Goal: Information Seeking & Learning: Learn about a topic

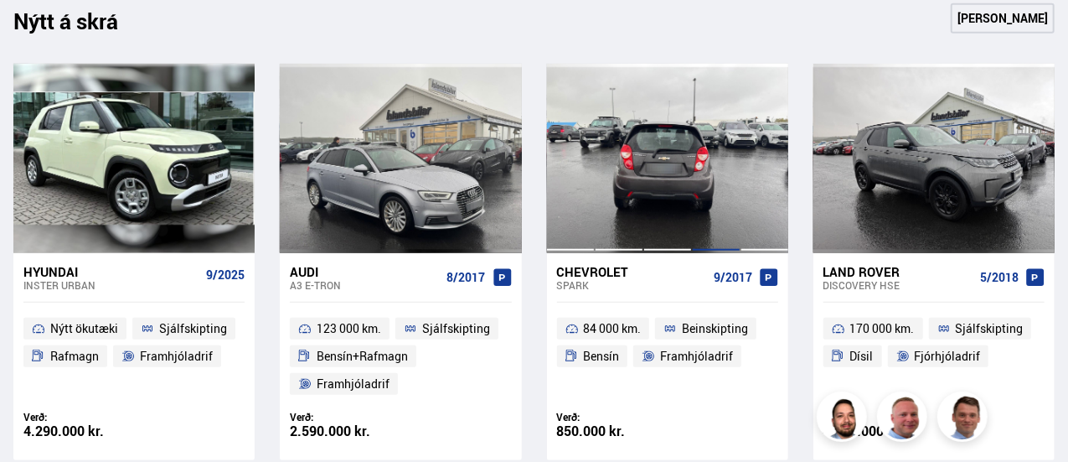
scroll to position [754, 0]
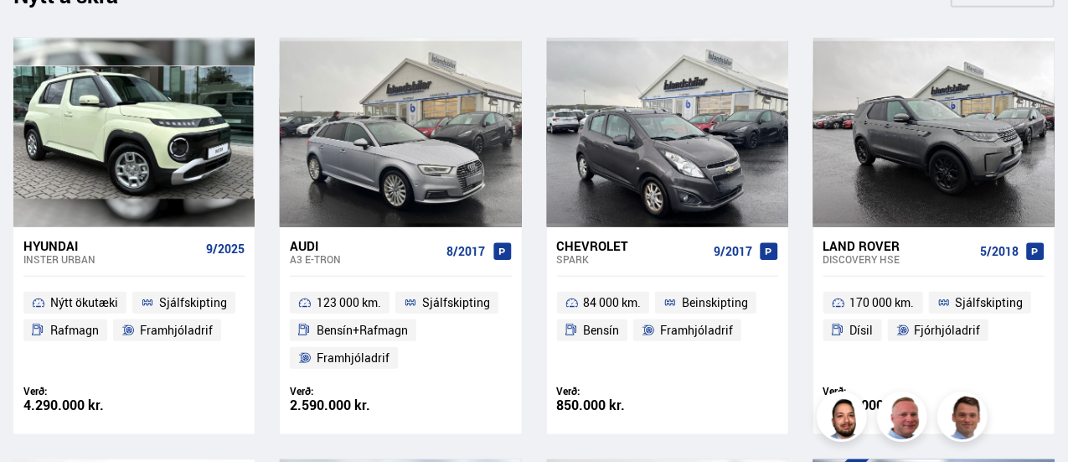
click at [881, 241] on div "Land Rover" at bounding box center [899, 245] width 150 height 15
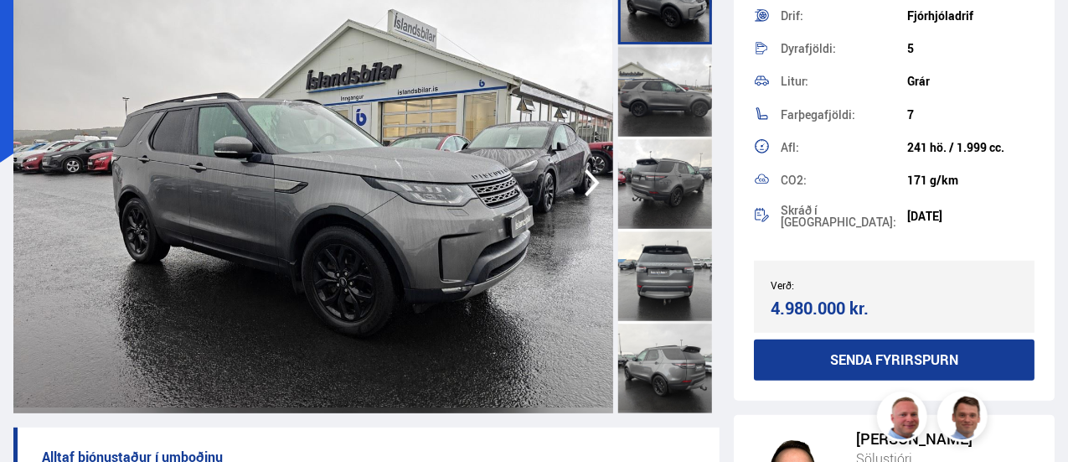
scroll to position [362, 0]
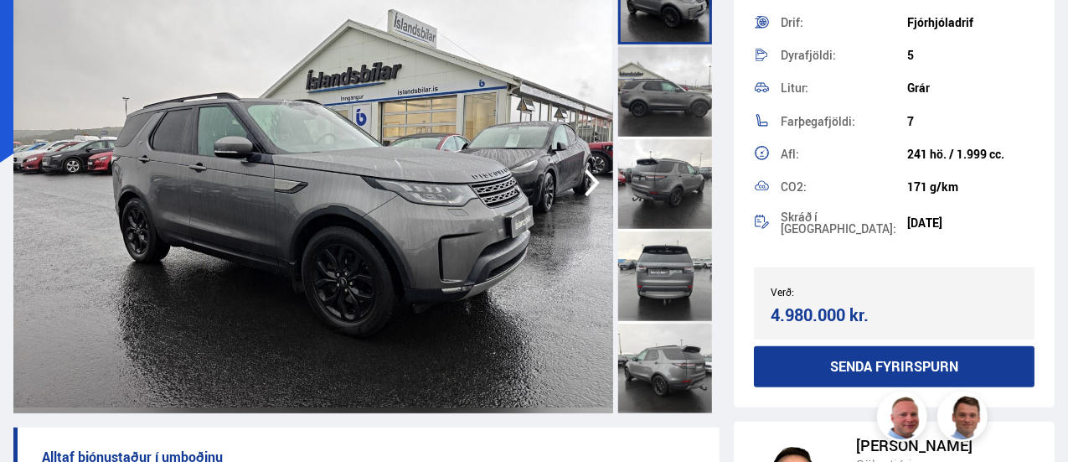
click at [588, 182] on icon "button" at bounding box center [593, 183] width 34 height 40
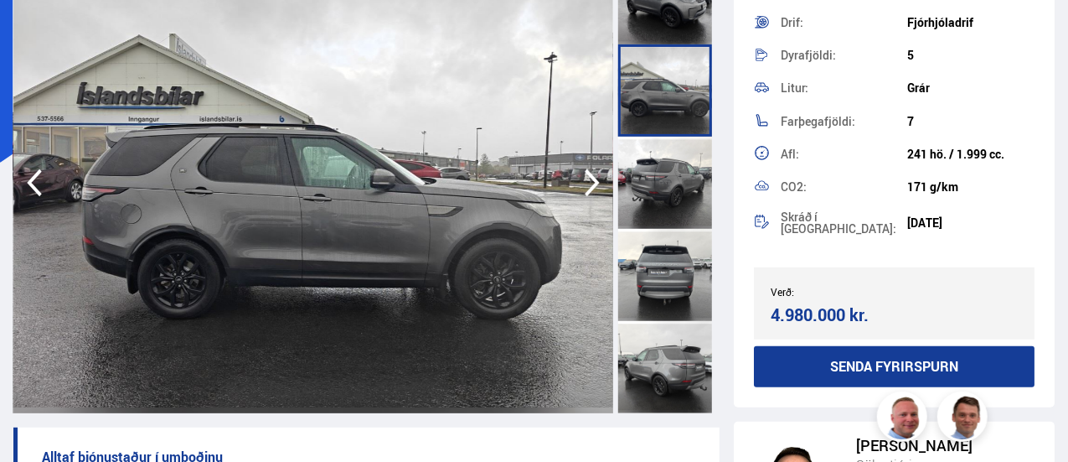
click at [588, 182] on icon "button" at bounding box center [593, 183] width 34 height 40
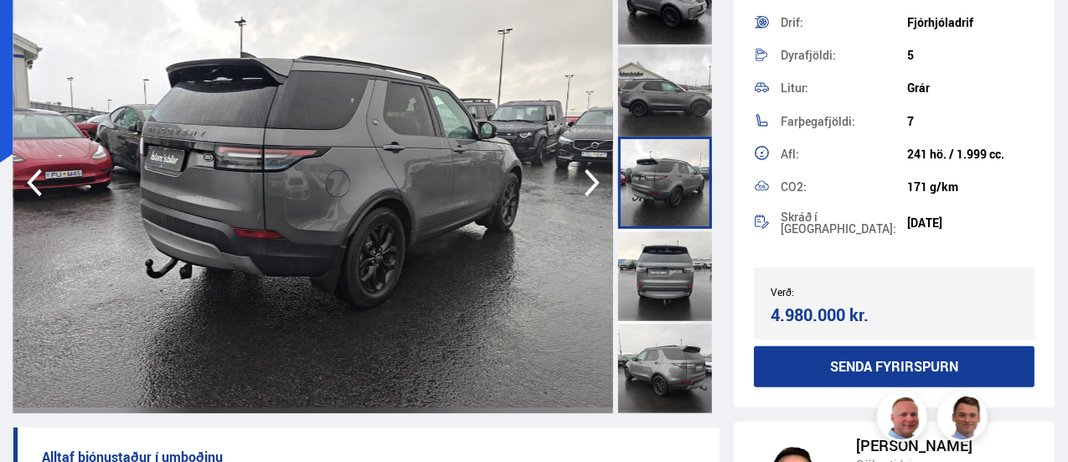
click at [593, 172] on icon "button" at bounding box center [593, 183] width 34 height 40
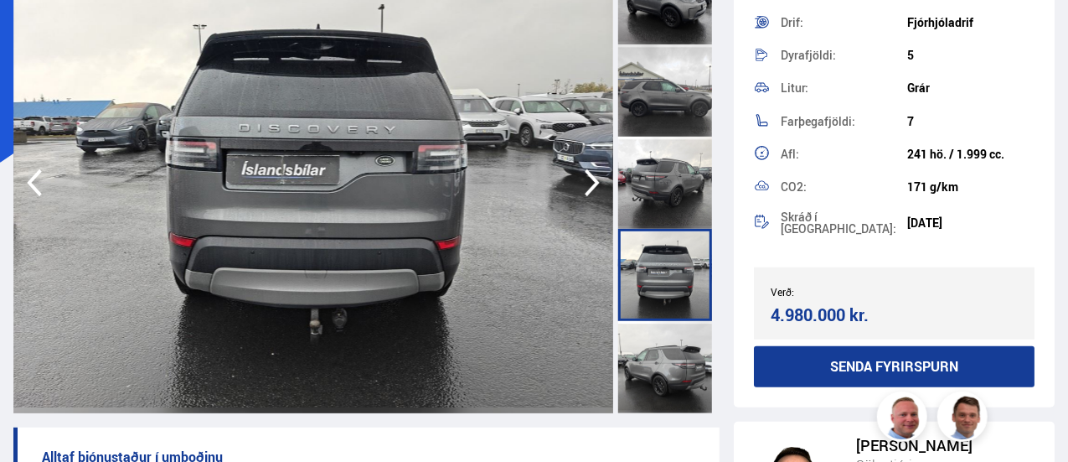
click at [594, 172] on icon "button" at bounding box center [593, 183] width 34 height 40
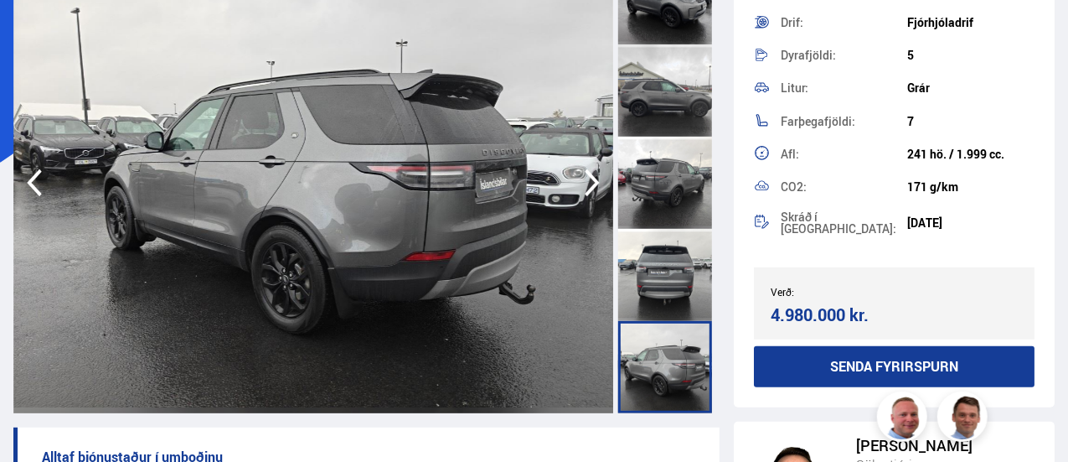
click at [594, 172] on icon "button" at bounding box center [593, 183] width 34 height 40
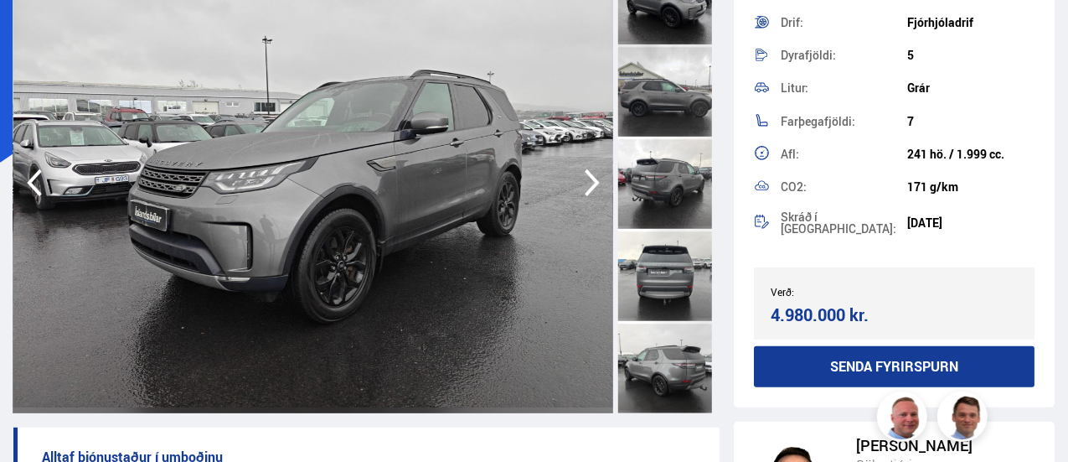
click at [590, 177] on icon "button" at bounding box center [592, 183] width 15 height 28
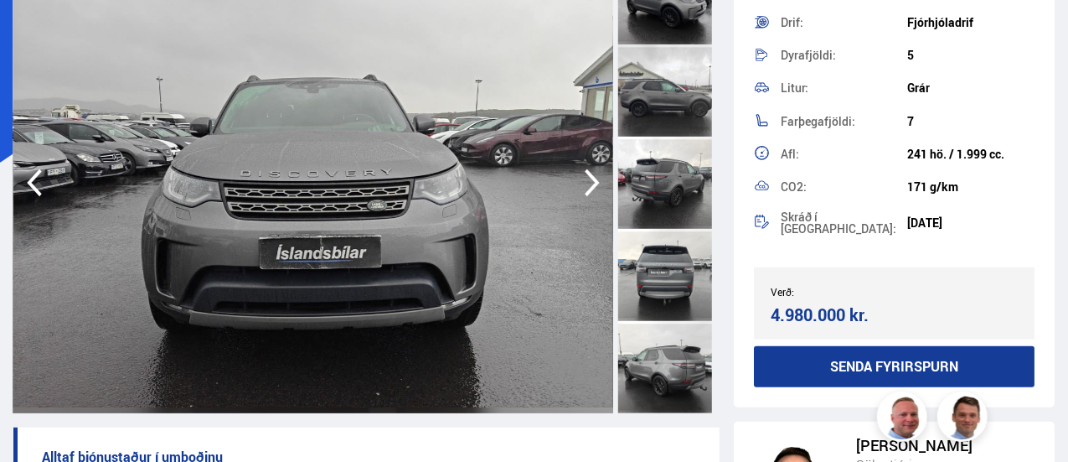
click at [590, 177] on icon "button" at bounding box center [592, 183] width 15 height 28
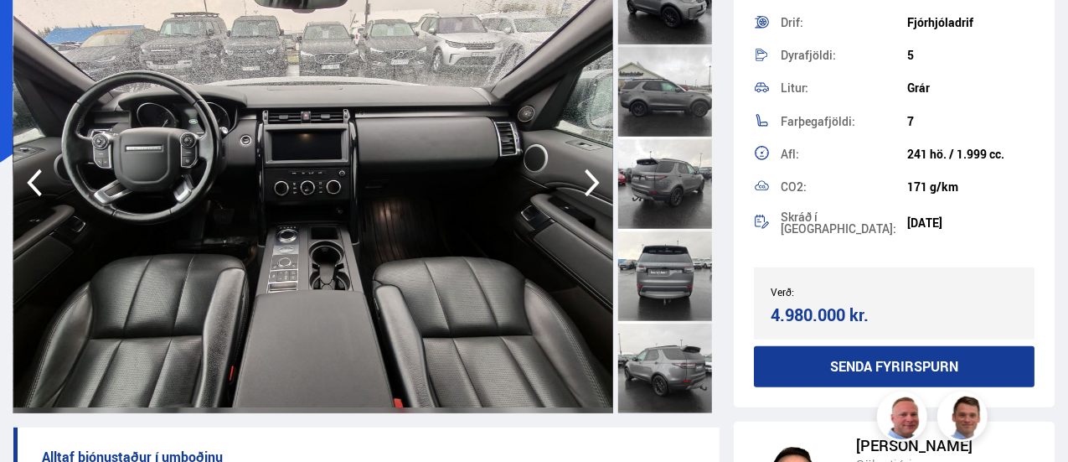
click at [588, 176] on icon "button" at bounding box center [593, 183] width 34 height 40
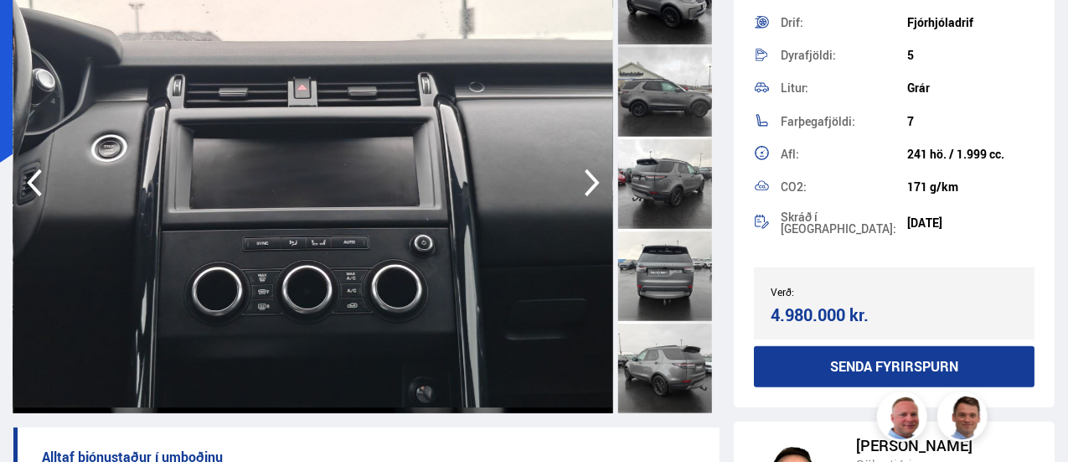
click at [588, 176] on icon "button" at bounding box center [593, 183] width 34 height 40
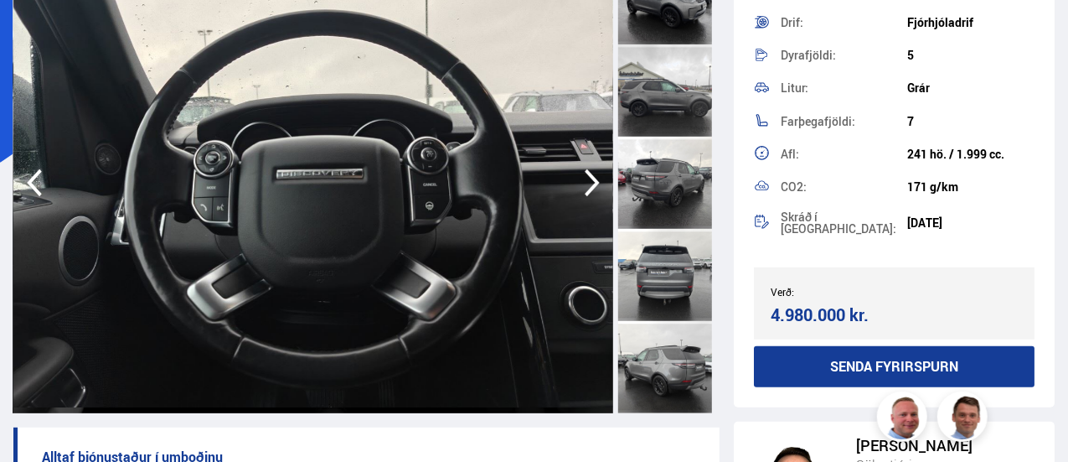
click at [588, 176] on icon "button" at bounding box center [593, 183] width 34 height 40
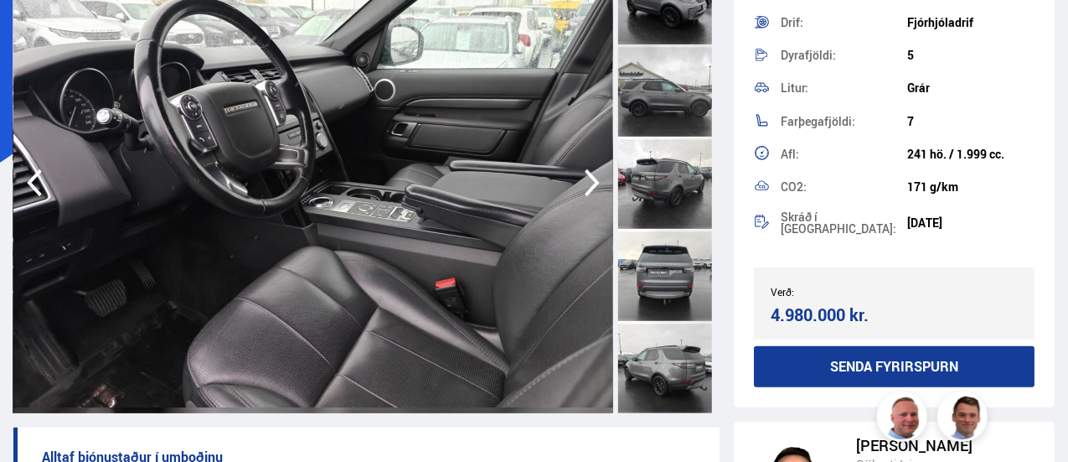
click at [588, 176] on icon "button" at bounding box center [593, 183] width 34 height 40
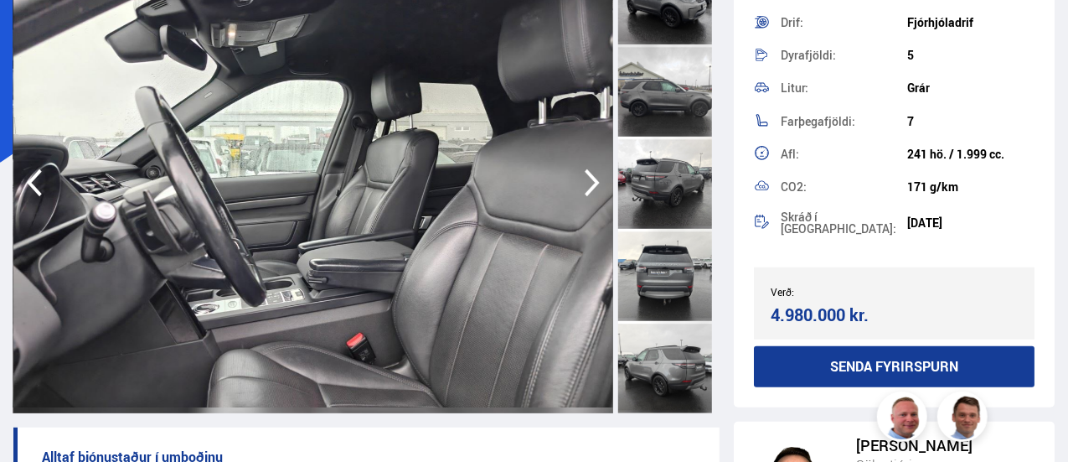
click at [588, 176] on icon "button" at bounding box center [593, 183] width 34 height 40
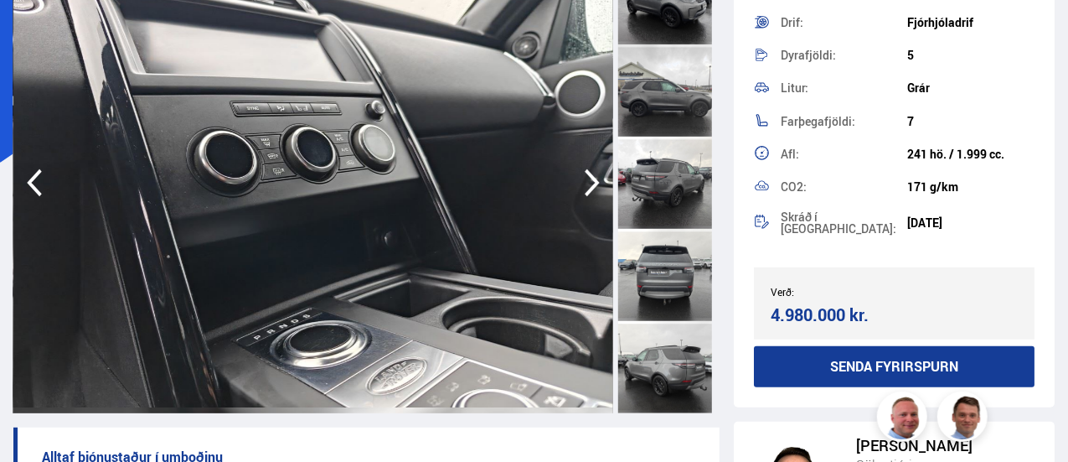
click at [588, 176] on icon "button" at bounding box center [593, 183] width 34 height 40
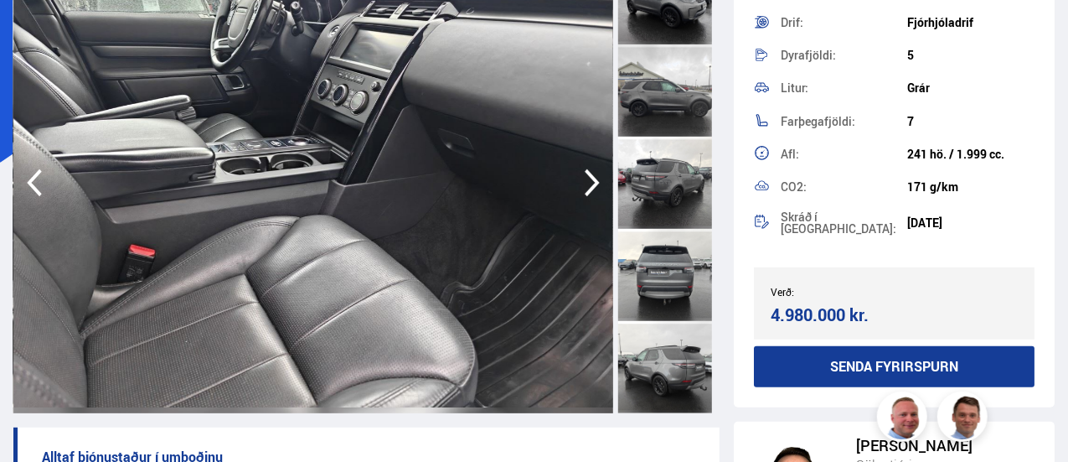
click at [588, 176] on icon "button" at bounding box center [593, 183] width 34 height 40
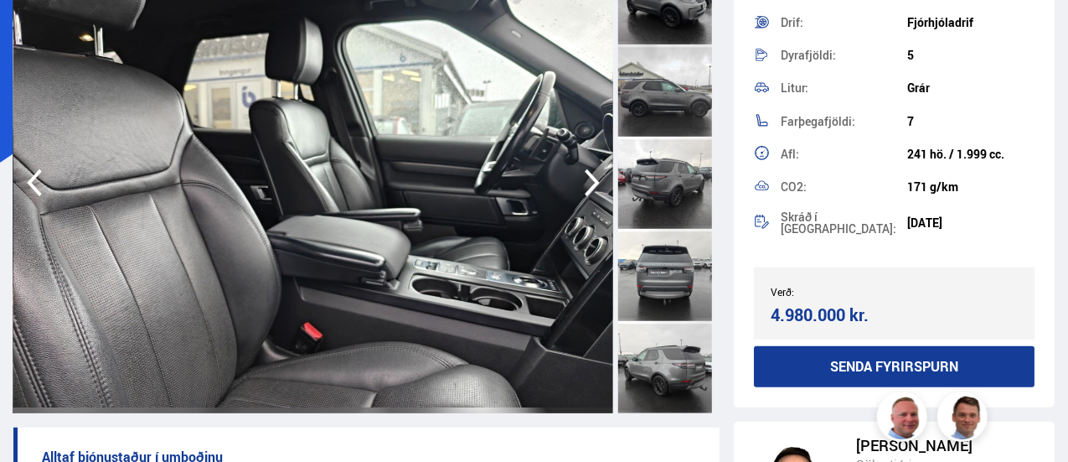
click at [588, 176] on icon "button" at bounding box center [593, 183] width 34 height 40
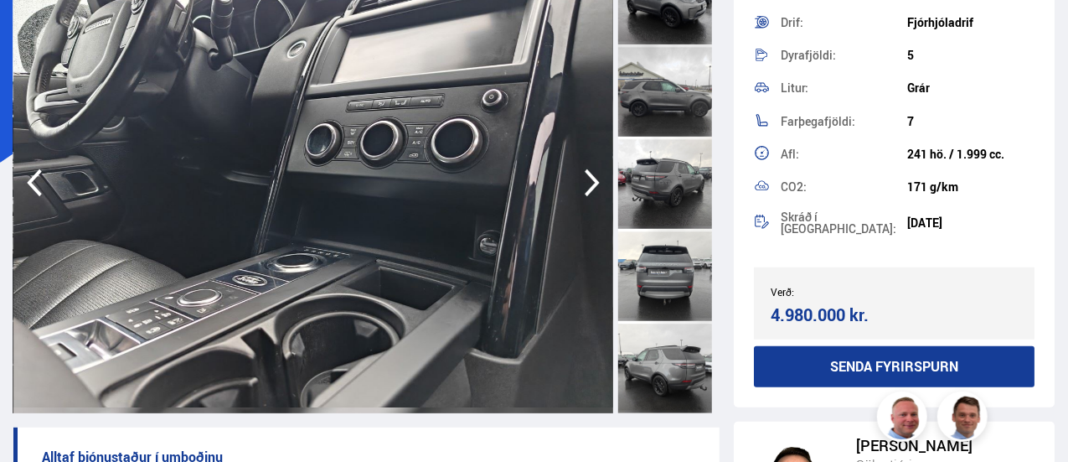
click at [589, 175] on icon "button" at bounding box center [592, 183] width 15 height 28
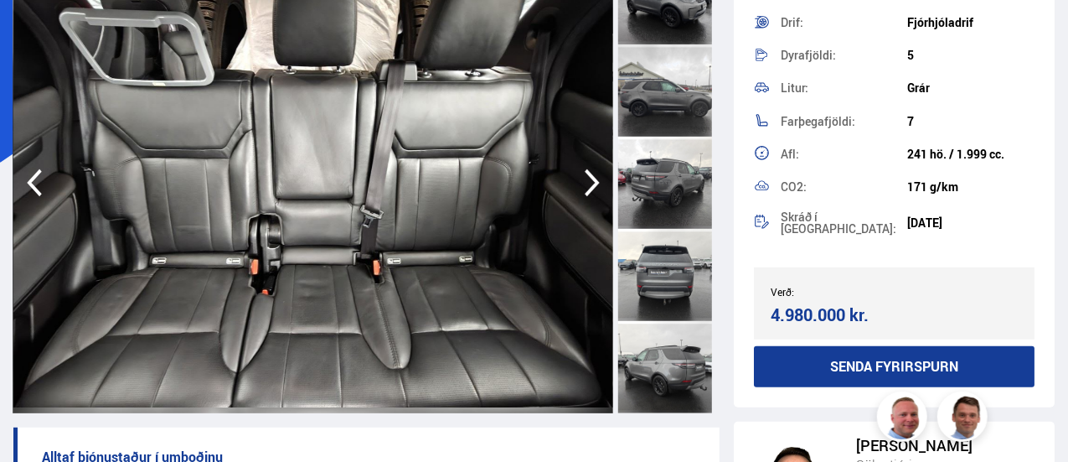
click at [589, 175] on icon "button" at bounding box center [592, 183] width 15 height 28
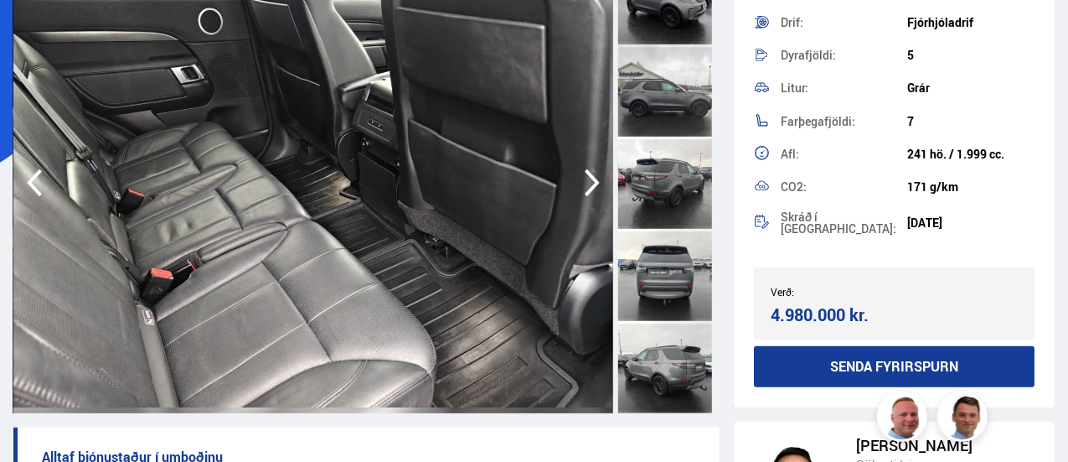
click at [589, 176] on icon "button" at bounding box center [592, 183] width 15 height 28
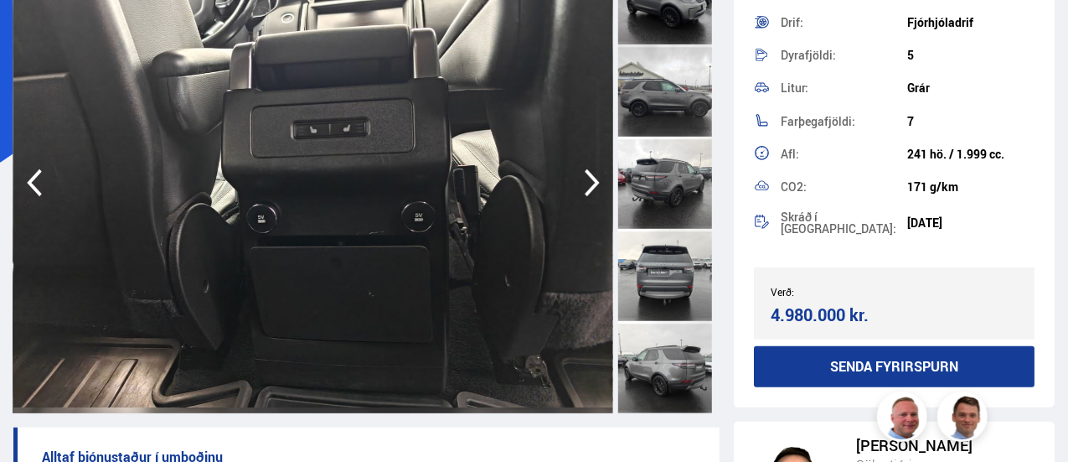
click at [589, 176] on icon "button" at bounding box center [592, 183] width 15 height 28
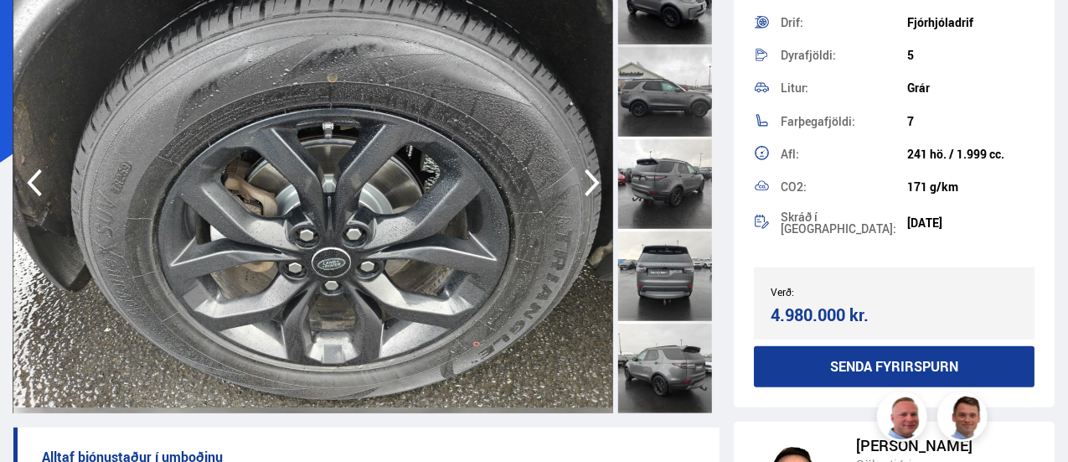
click at [589, 176] on icon "button" at bounding box center [592, 183] width 15 height 28
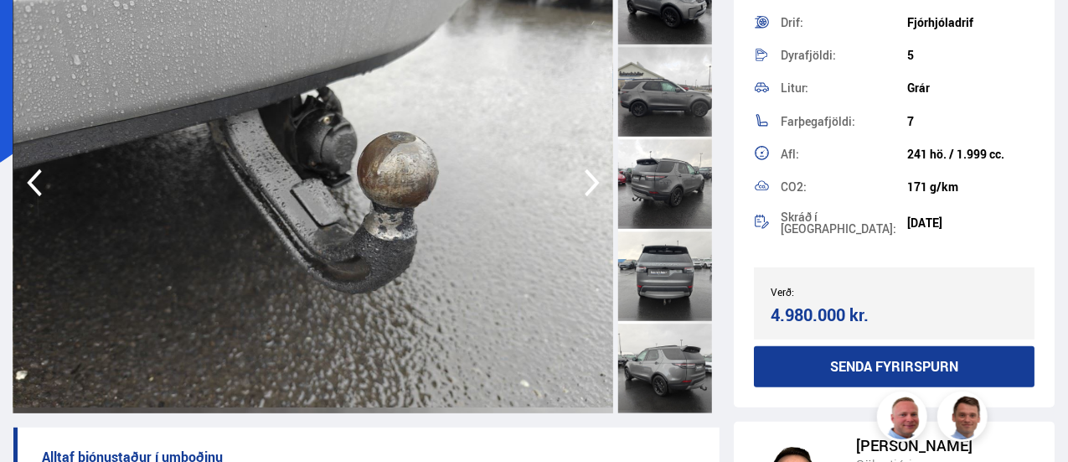
click at [589, 176] on icon "button" at bounding box center [592, 183] width 15 height 28
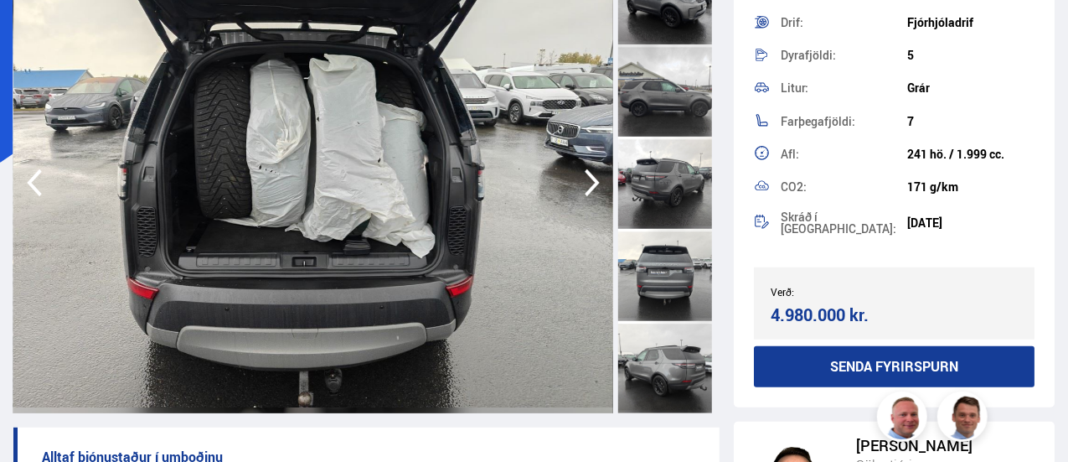
click at [590, 175] on icon "button" at bounding box center [592, 183] width 15 height 28
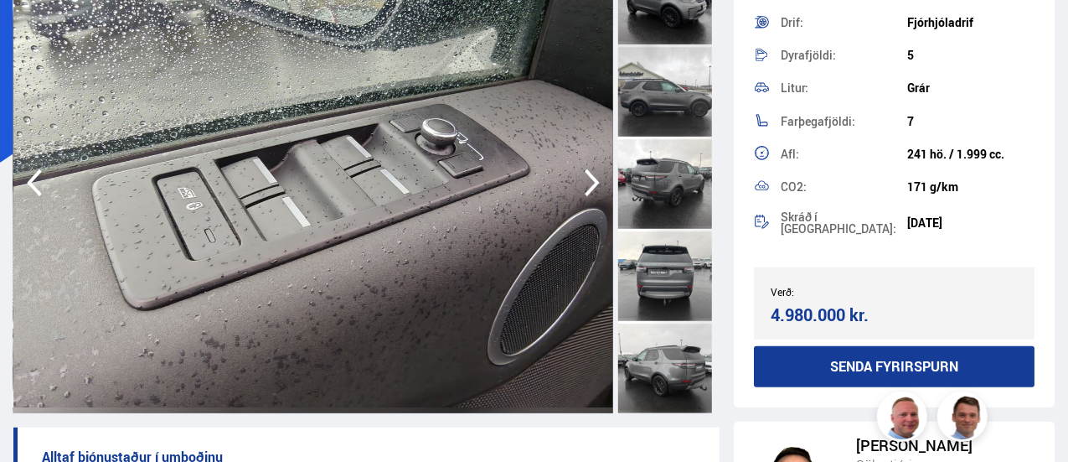
click at [593, 180] on icon "button" at bounding box center [592, 183] width 15 height 28
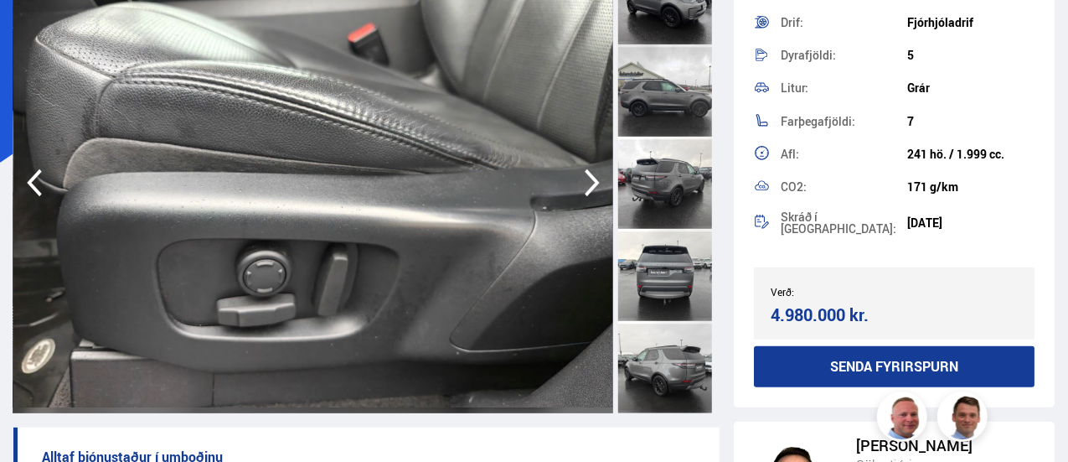
click at [590, 179] on icon "button" at bounding box center [593, 183] width 34 height 40
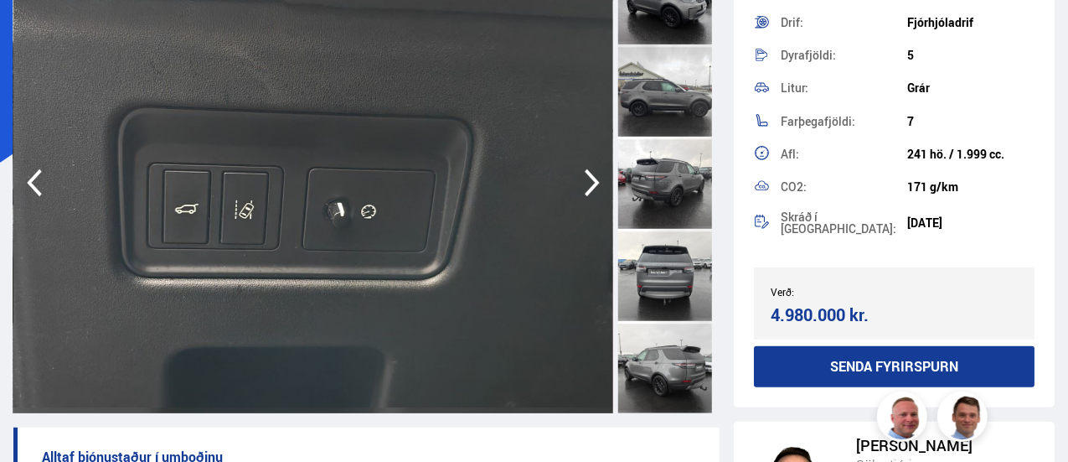
click at [590, 180] on icon "button" at bounding box center [593, 183] width 34 height 40
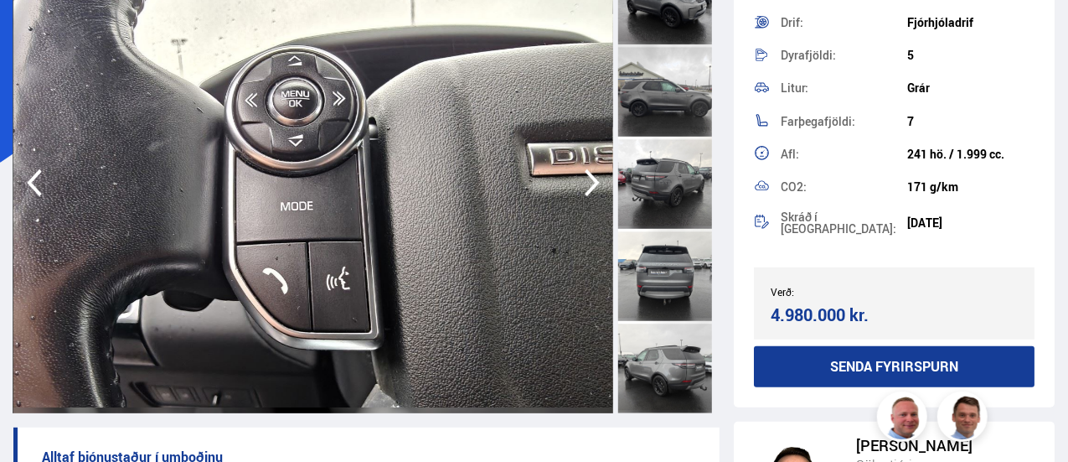
click at [590, 180] on icon "button" at bounding box center [593, 183] width 34 height 40
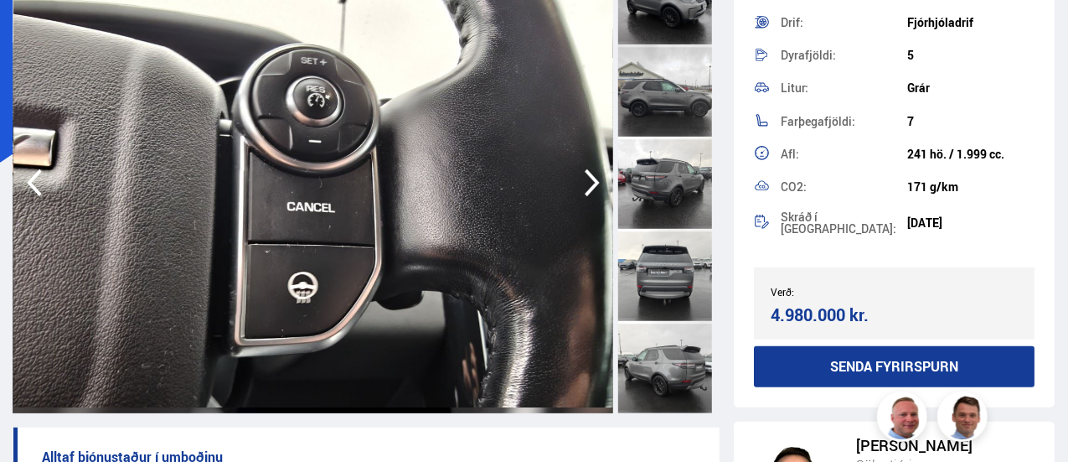
click at [590, 180] on icon "button" at bounding box center [593, 183] width 34 height 40
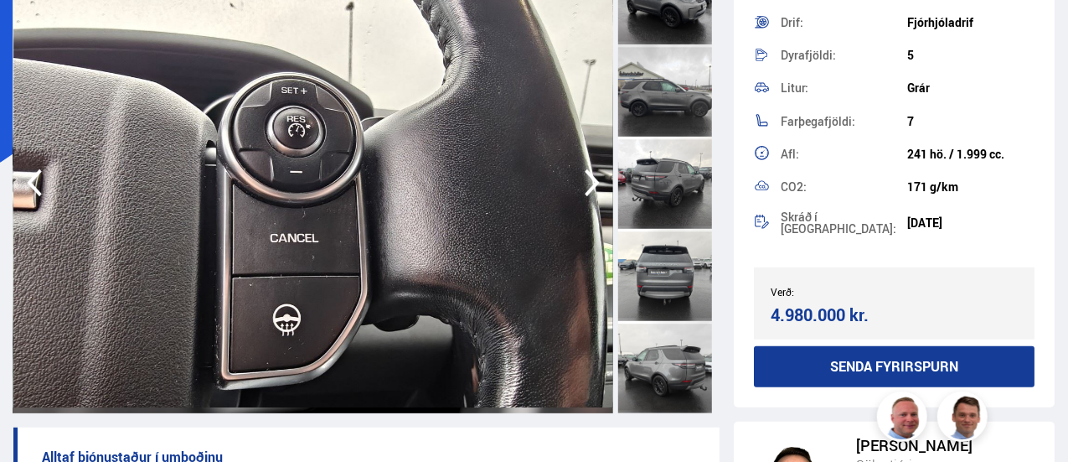
click at [590, 180] on icon "button" at bounding box center [593, 183] width 34 height 40
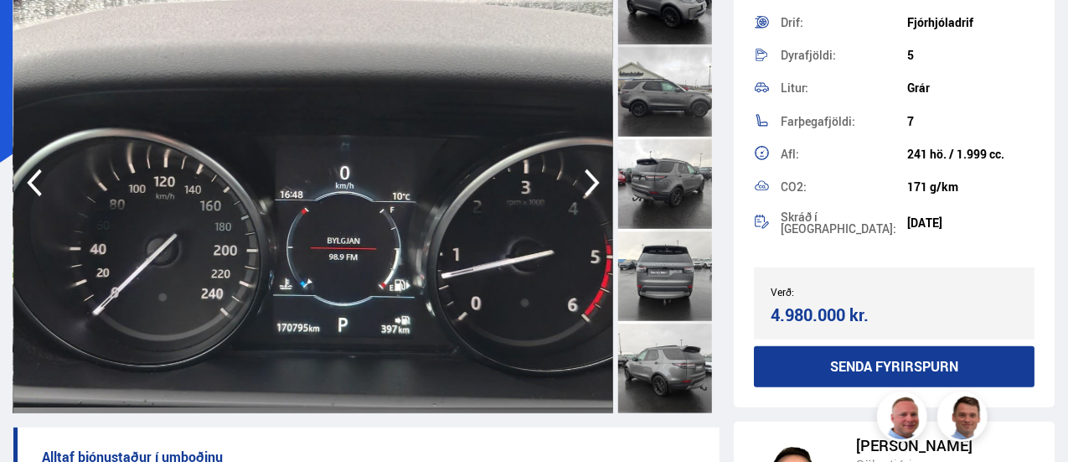
click at [590, 180] on icon "button" at bounding box center [593, 183] width 34 height 40
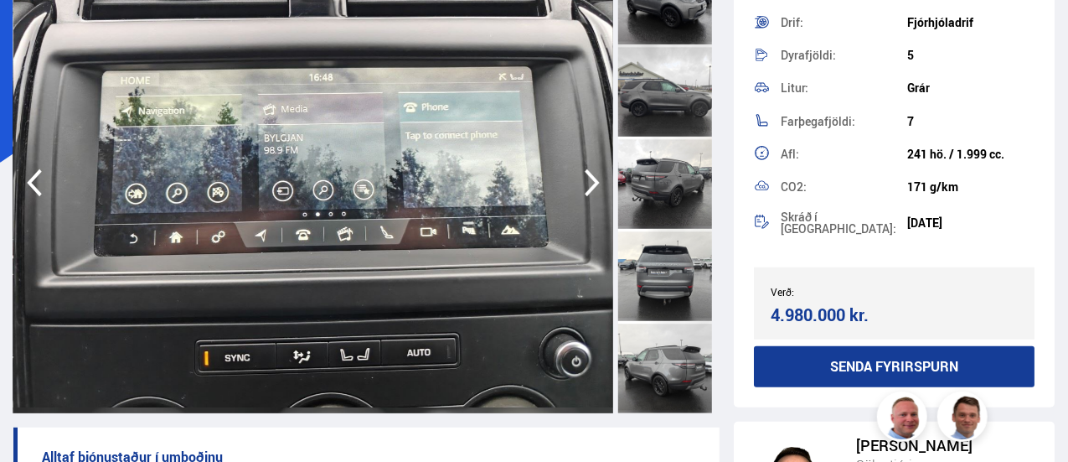
click at [590, 180] on icon "button" at bounding box center [593, 183] width 34 height 40
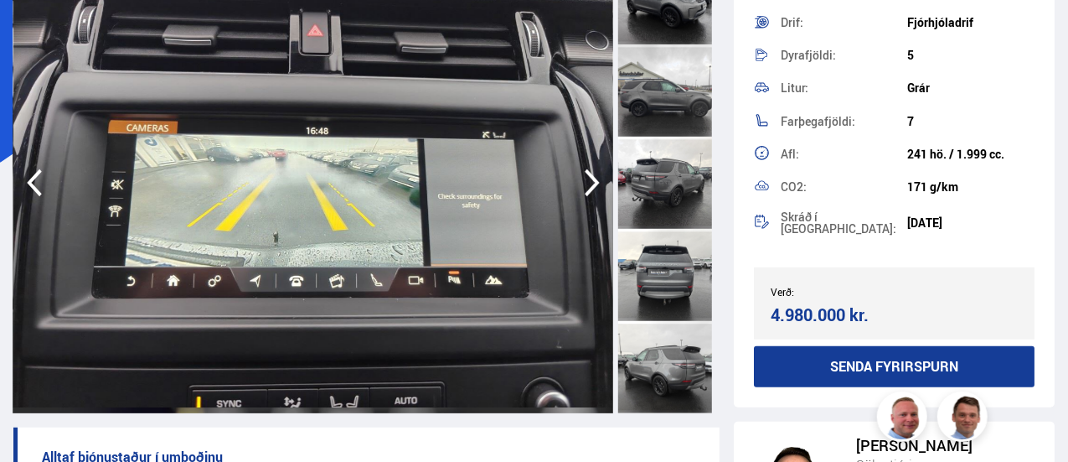
click at [590, 180] on icon "button" at bounding box center [593, 183] width 34 height 40
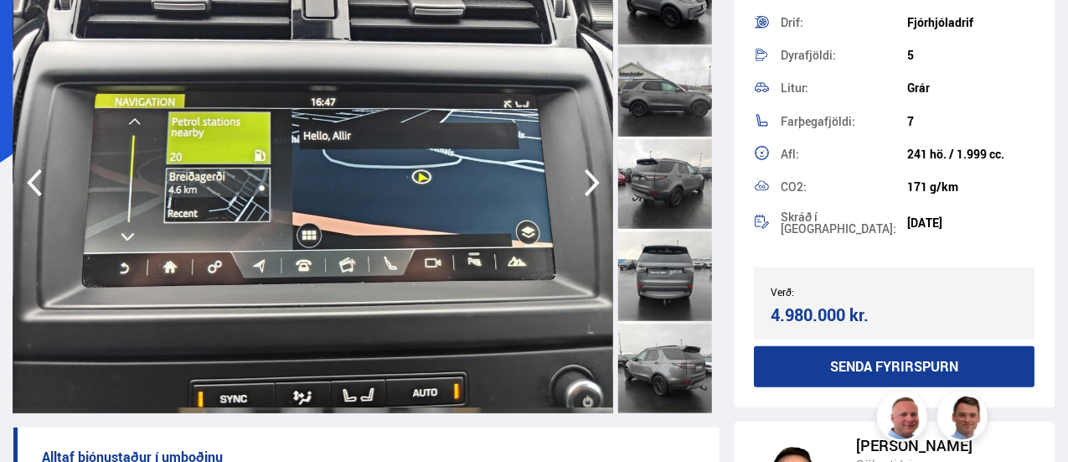
click at [592, 173] on icon "button" at bounding box center [593, 183] width 34 height 40
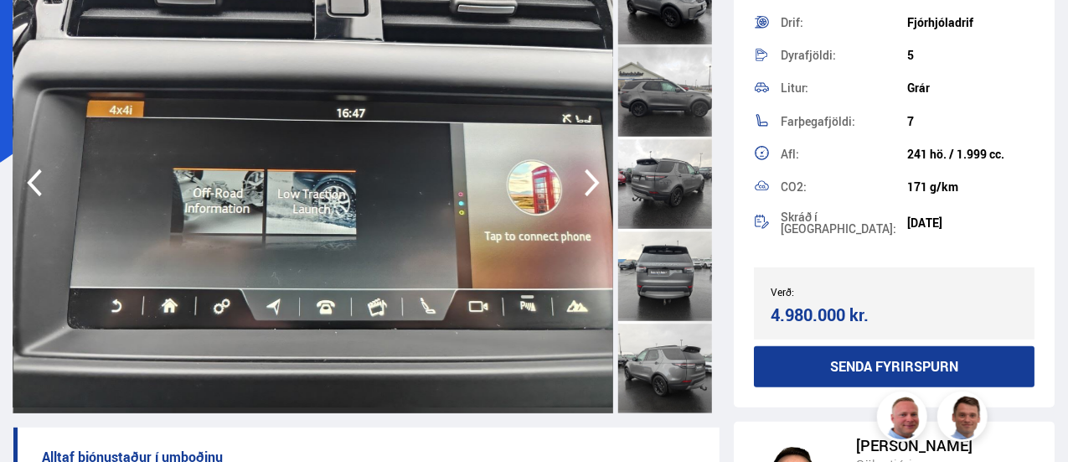
click at [592, 173] on icon "button" at bounding box center [593, 183] width 34 height 40
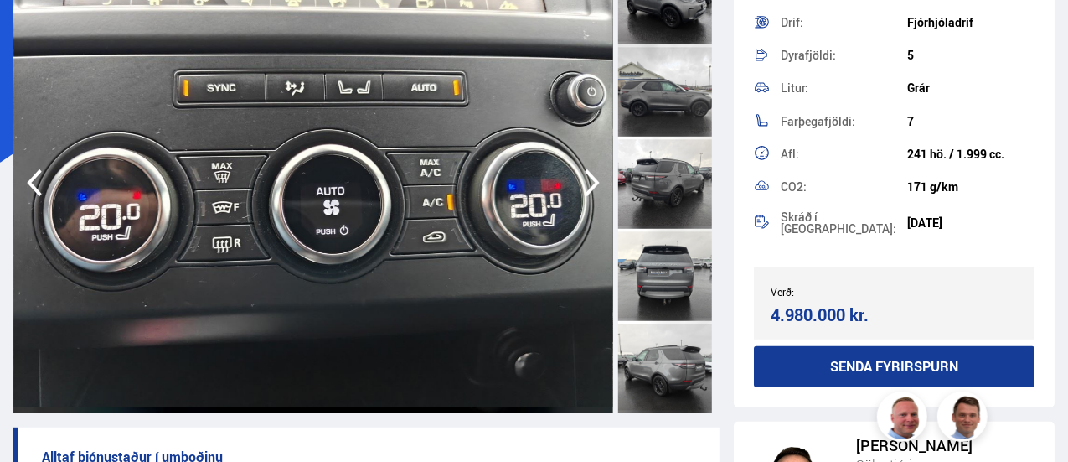
click at [592, 174] on icon "button" at bounding box center [593, 183] width 34 height 40
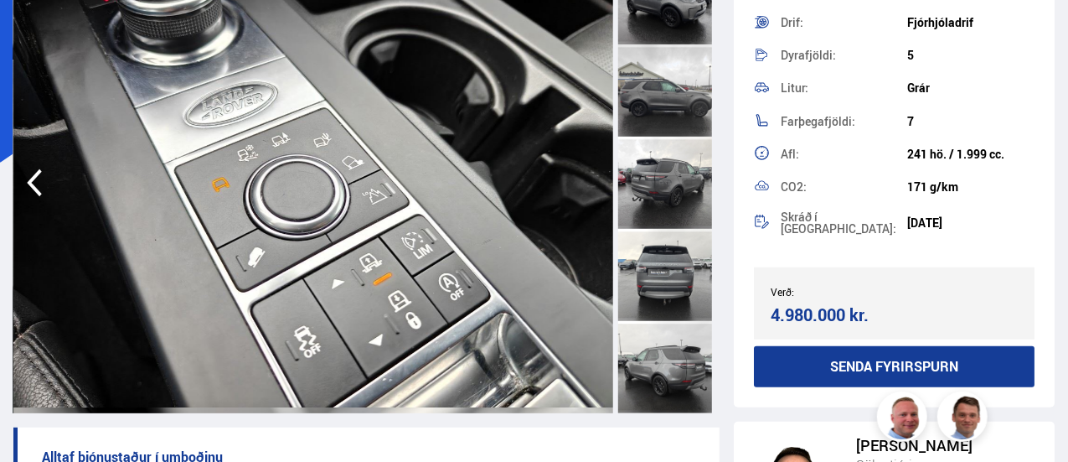
click at [592, 174] on img at bounding box center [313, 182] width 600 height 461
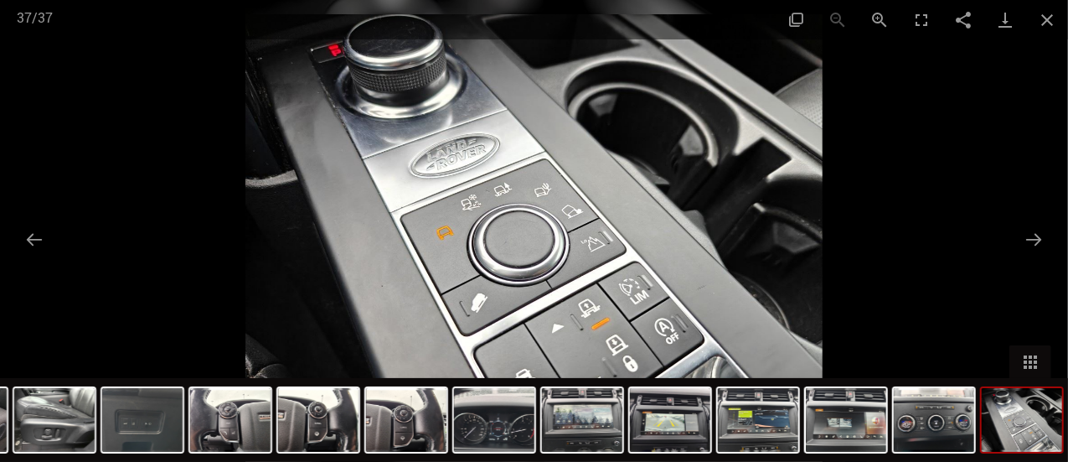
scroll to position [754, 0]
click at [1044, 16] on button "Close gallery" at bounding box center [1047, 19] width 42 height 39
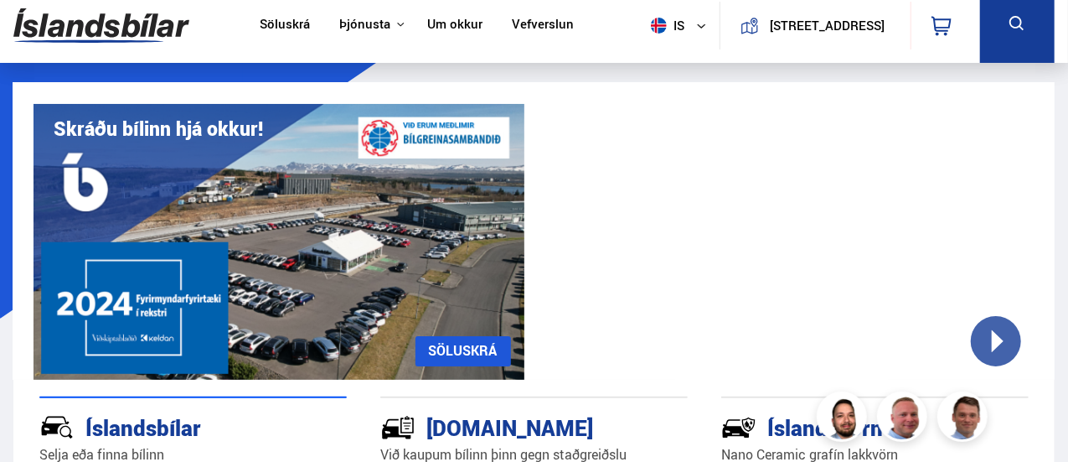
scroll to position [168, 0]
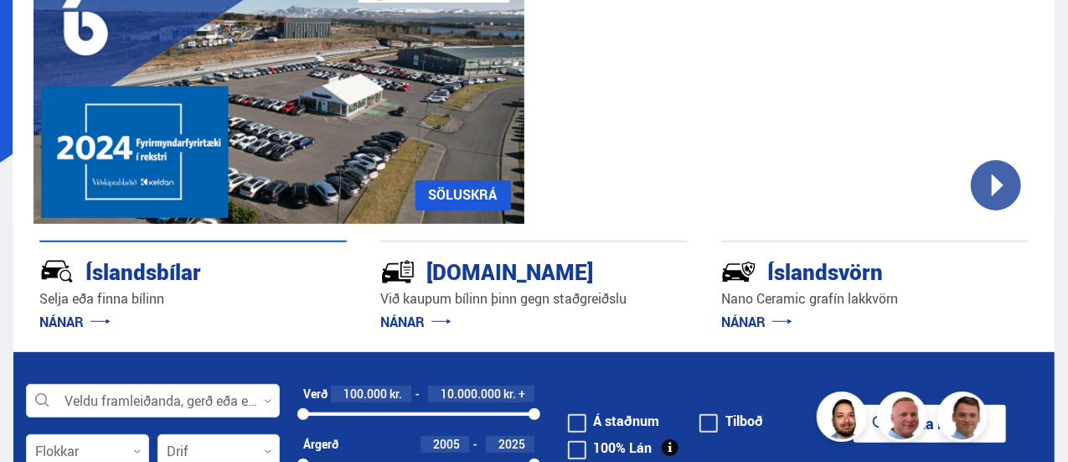
click at [483, 266] on div "[DOMAIN_NAME]" at bounding box center [504, 270] width 248 height 29
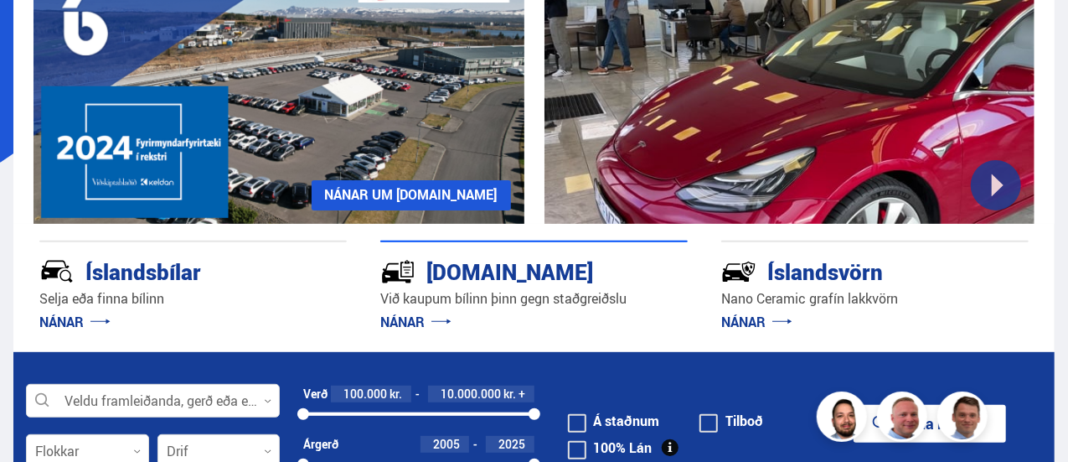
click at [488, 274] on div "[DOMAIN_NAME]" at bounding box center [504, 270] width 248 height 29
click at [402, 315] on link "NÁNAR" at bounding box center [415, 322] width 71 height 18
click at [402, 314] on link "NÁNAR" at bounding box center [415, 322] width 71 height 18
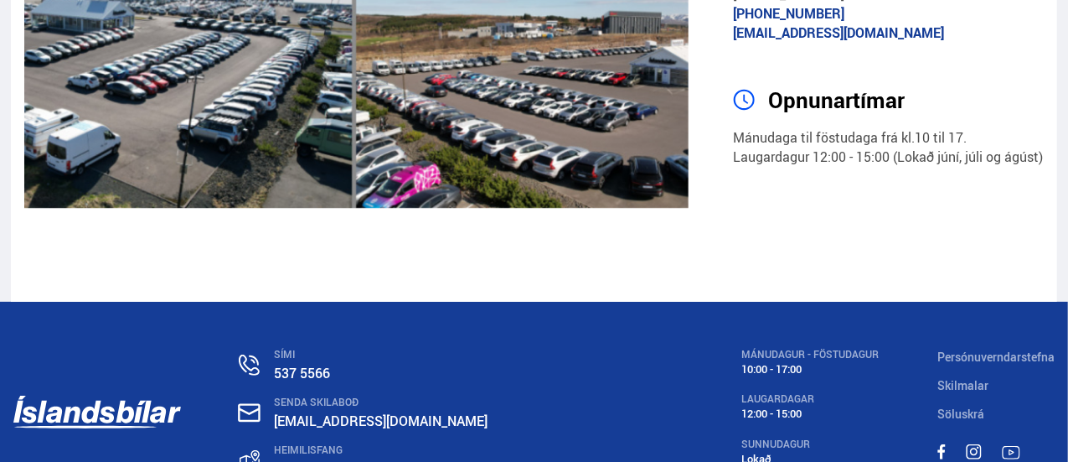
scroll to position [3491, 0]
